Goal: Transaction & Acquisition: Subscribe to service/newsletter

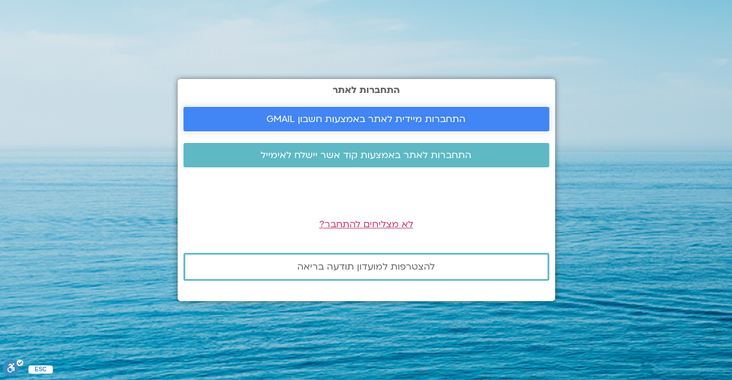
click at [381, 112] on link "התחברות מיידית לאתר באמצעות חשבון GMAIL" at bounding box center [366, 119] width 366 height 24
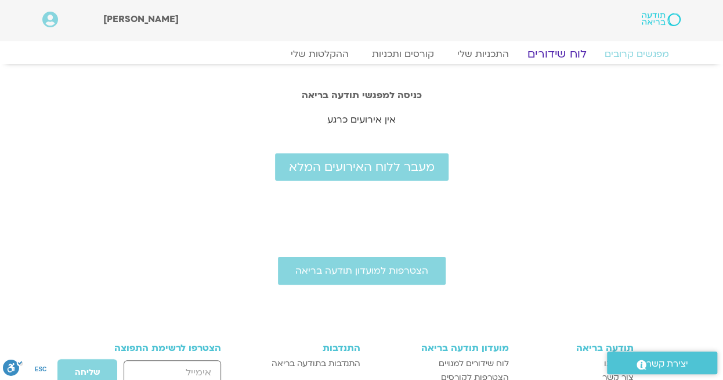
click at [559, 52] on link "לוח שידורים" at bounding box center [557, 54] width 87 height 14
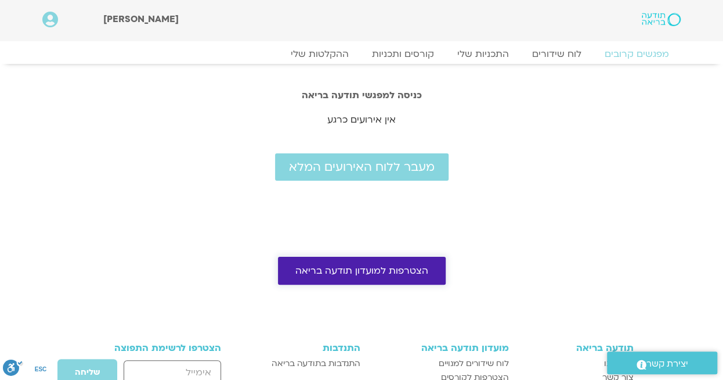
click at [370, 273] on span "הצטרפות למועדון תודעה בריאה" at bounding box center [361, 270] width 133 height 10
